Goal: Task Accomplishment & Management: Complete application form

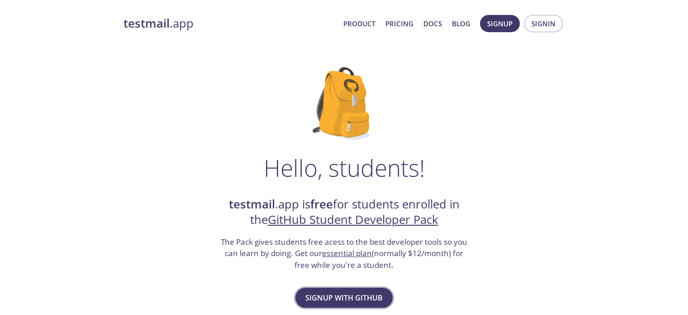
click at [354, 297] on span "Signup with GitHub" at bounding box center [343, 297] width 77 height 13
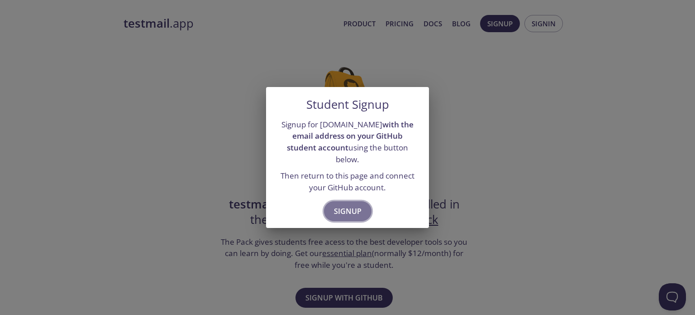
click at [353, 201] on button "Signup" at bounding box center [348, 211] width 48 height 20
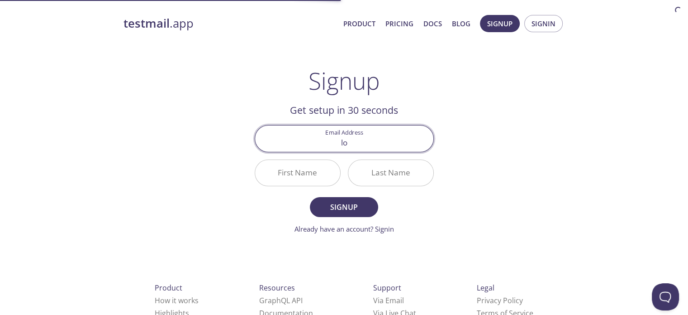
type input "[EMAIL_ADDRESS][DOMAIN_NAME]"
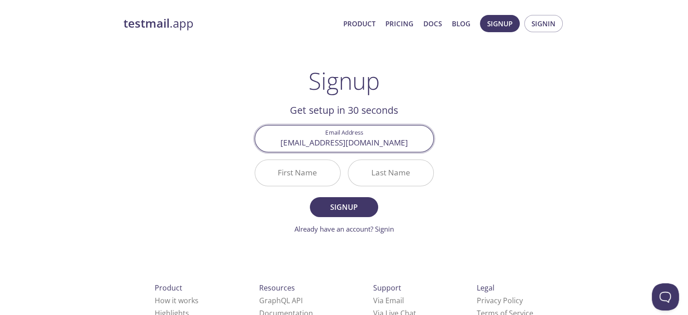
click at [324, 174] on input "First Name" at bounding box center [297, 173] width 85 height 26
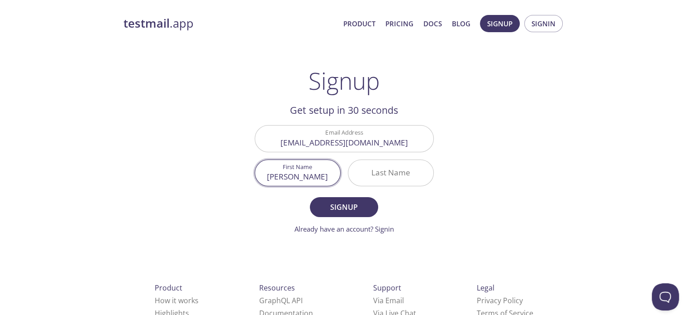
type input "[PERSON_NAME]"
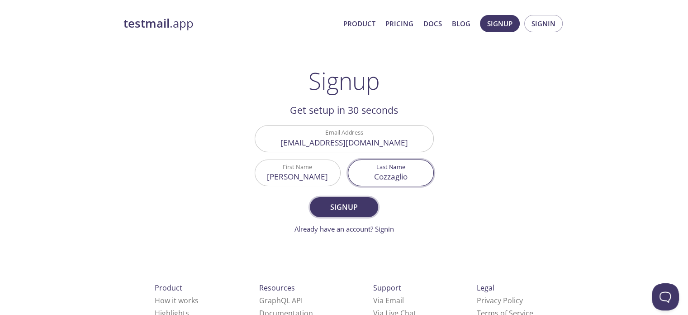
type input "Cozzaglio"
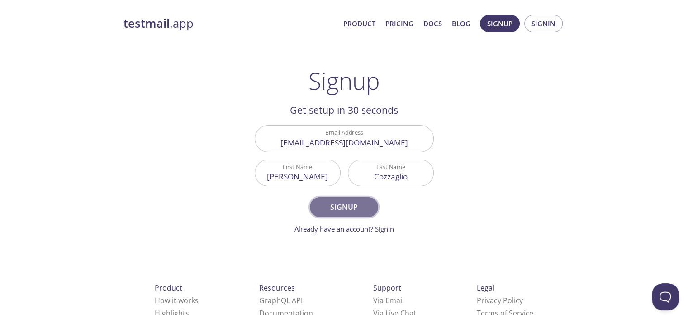
click at [311, 201] on button "Signup" at bounding box center [344, 207] width 68 height 20
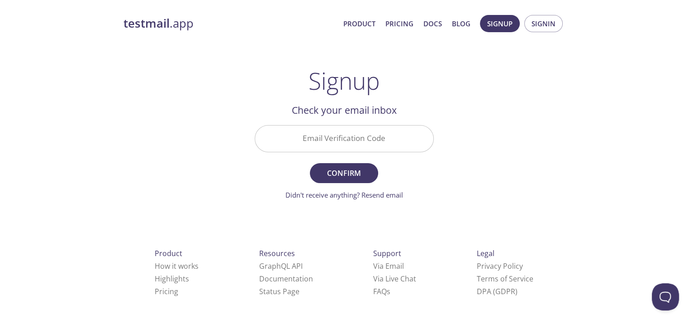
click at [335, 145] on input "Email Verification Code" at bounding box center [344, 138] width 178 height 26
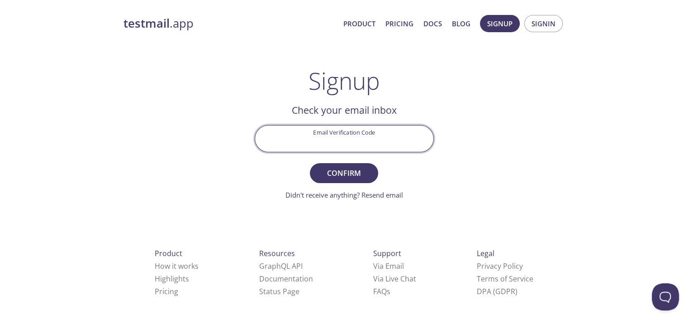
paste input "5ZZ1ZFR"
type input "5ZZ1ZFR"
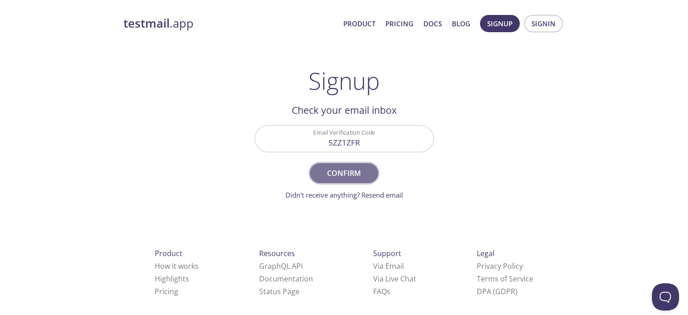
click at [334, 173] on span "Confirm" at bounding box center [344, 173] width 48 height 13
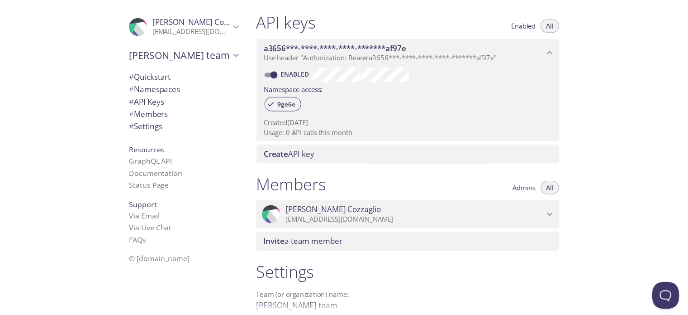
scroll to position [329, 0]
